Goal: Task Accomplishment & Management: Manage account settings

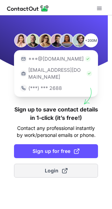
click at [58, 167] on span "Login" at bounding box center [56, 170] width 23 height 7
